Goal: Task Accomplishment & Management: Complete application form

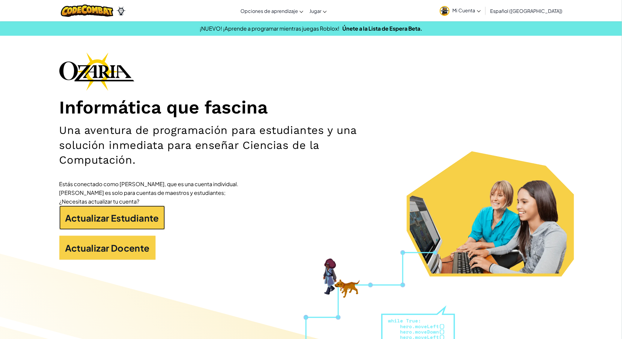
click at [81, 213] on font "Actualizar Estudiante" at bounding box center [112, 217] width 94 height 11
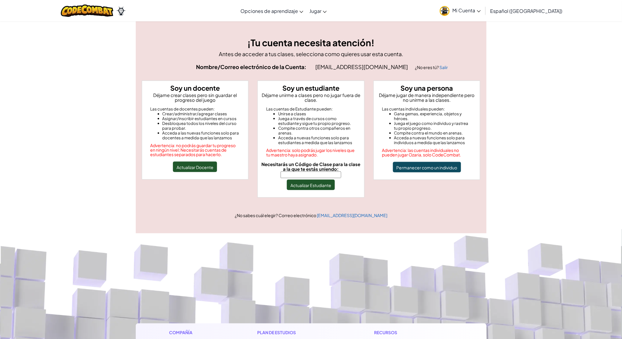
click at [333, 173] on input "Necesitarás un Código de Clase para la clase a la que te estás uniendo:" at bounding box center [311, 174] width 61 height 7
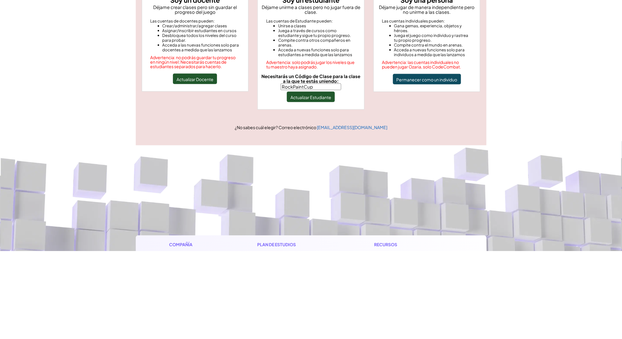
type input "RockPaintCup"
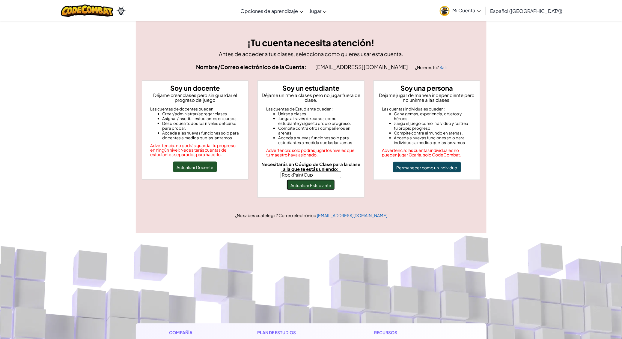
click at [325, 182] on font "Actualizar Estudiante" at bounding box center [311, 184] width 41 height 5
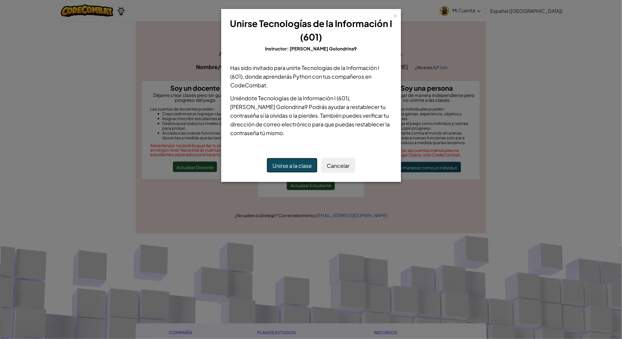
click at [300, 158] on button "Unirse a la clase" at bounding box center [292, 165] width 51 height 15
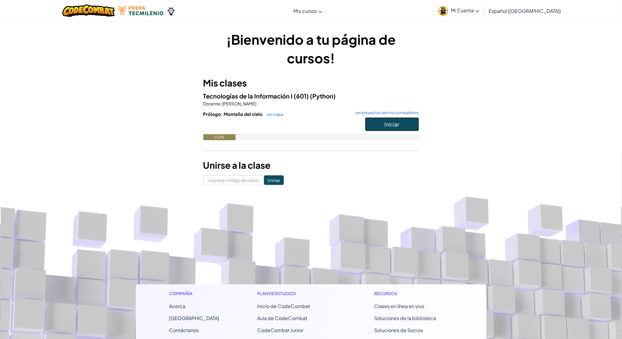
click at [408, 123] on button "Iniciar" at bounding box center [392, 124] width 54 height 14
